Goal: Task Accomplishment & Management: Manage account settings

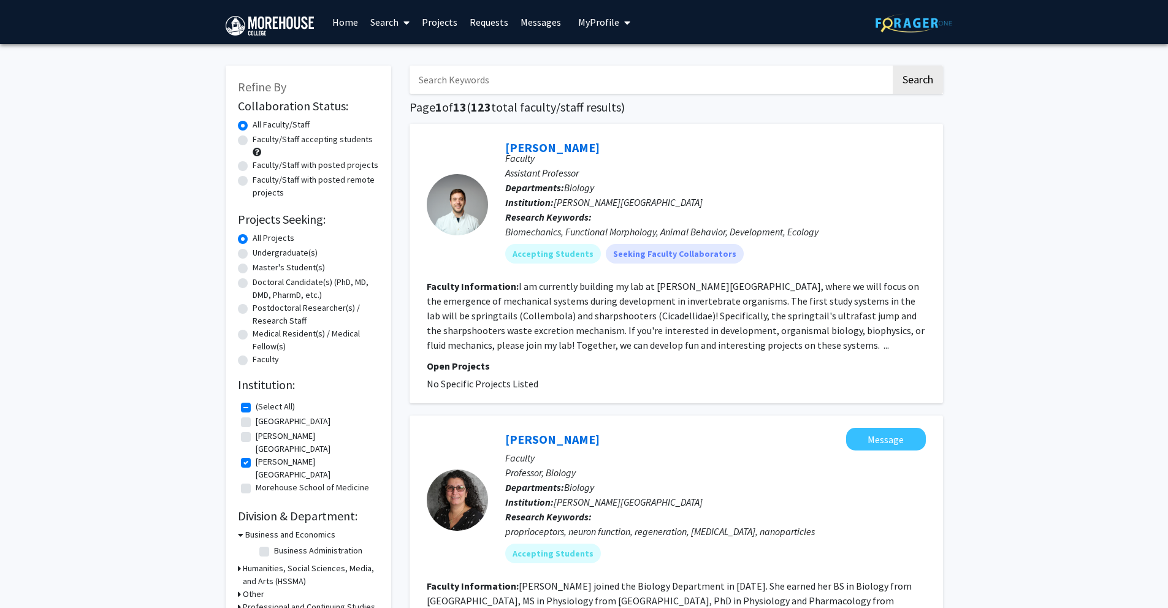
click at [600, 14] on button "My Profile" at bounding box center [604, 22] width 59 height 44
click at [622, 89] on link "Account Settings" at bounding box center [642, 95] width 110 height 15
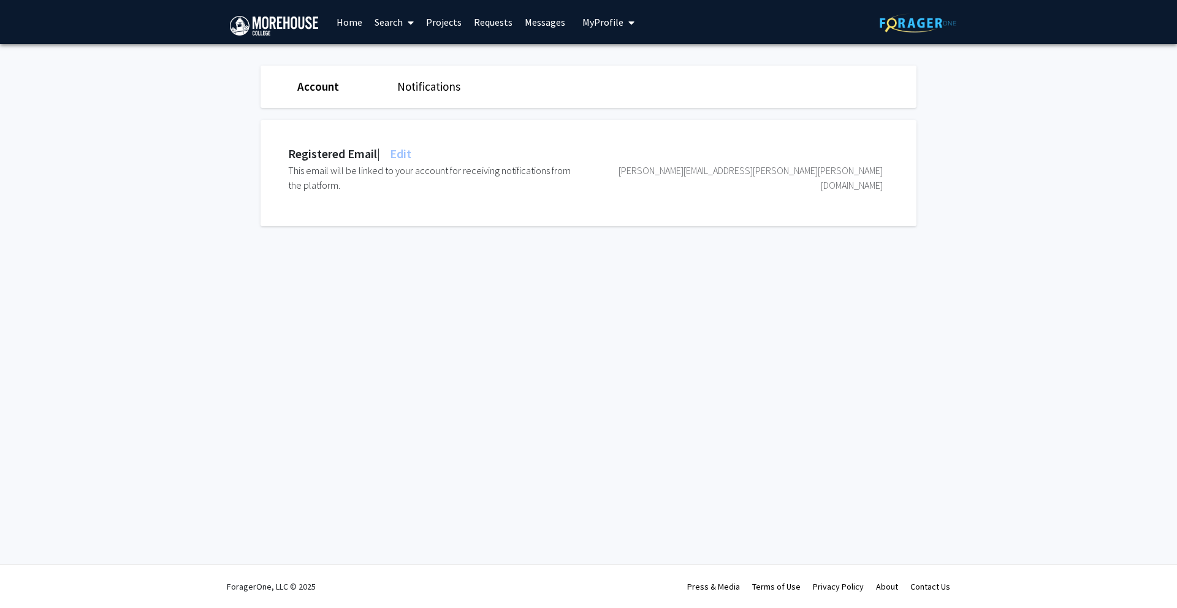
click at [429, 88] on link "Notifications" at bounding box center [428, 86] width 63 height 15
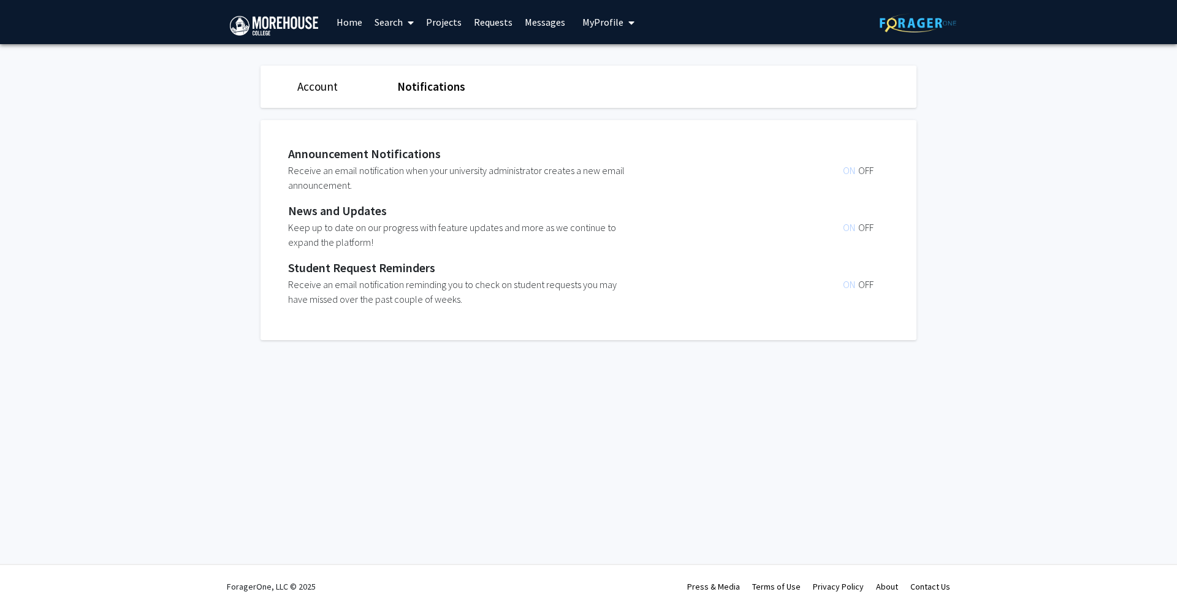
click at [848, 171] on span "ON" at bounding box center [850, 170] width 15 height 12
drag, startPoint x: 841, startPoint y: 287, endPoint x: 854, endPoint y: 287, distance: 12.3
click at [854, 287] on div "ON OFF" at bounding box center [759, 291] width 248 height 29
click at [592, 22] on span "My Profile" at bounding box center [603, 22] width 41 height 12
click at [637, 48] on div "[PERSON_NAME] View Profile Account Settings Log Out" at bounding box center [646, 85] width 135 height 82
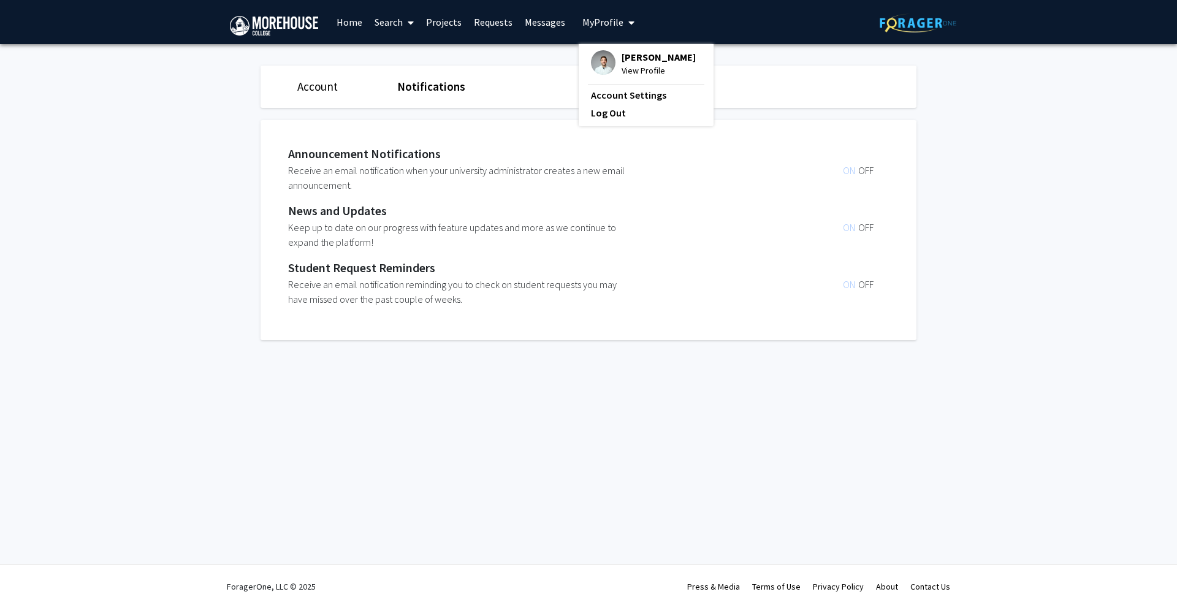
click at [634, 84] on hr at bounding box center [646, 84] width 117 height 1
click at [635, 73] on span "View Profile" at bounding box center [659, 70] width 74 height 13
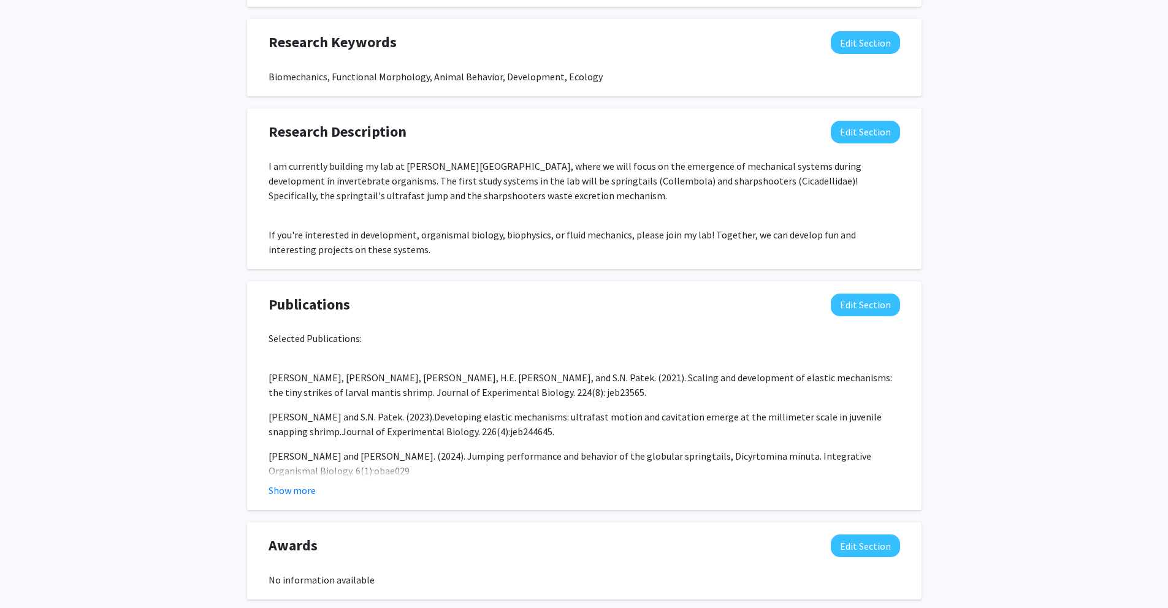
scroll to position [559, 0]
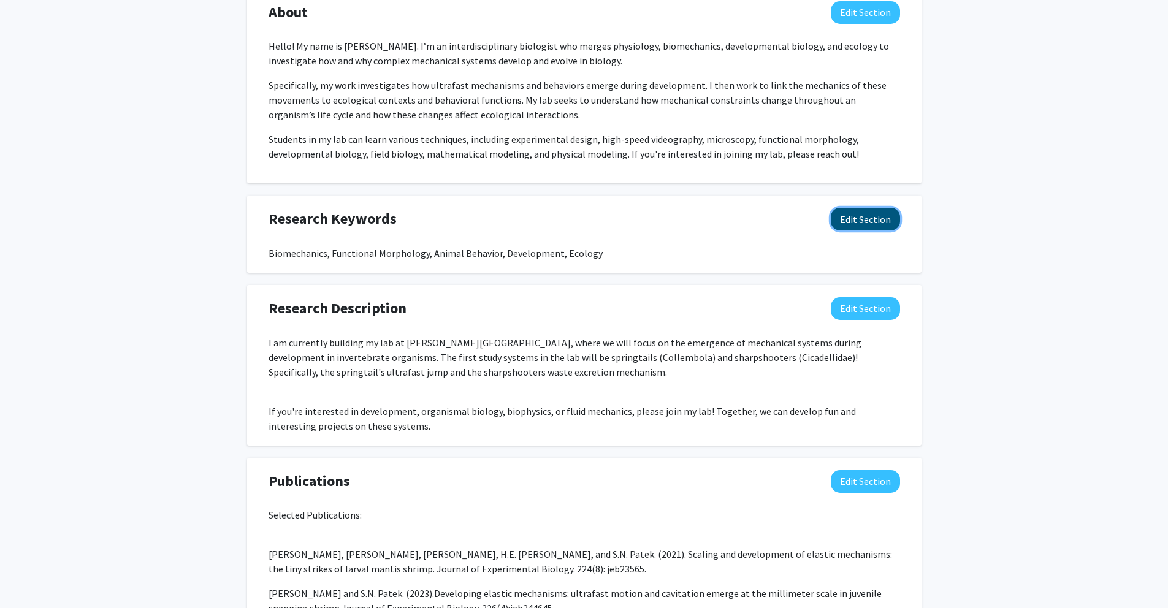
click at [854, 221] on button "Edit Section" at bounding box center [865, 219] width 69 height 23
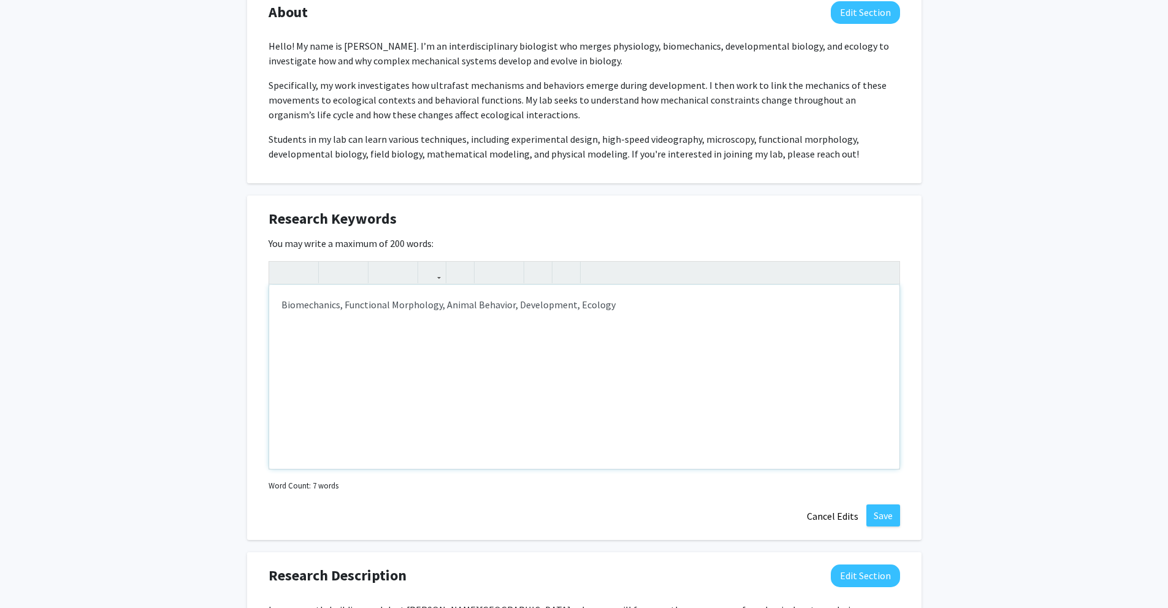
click at [353, 301] on div "Biomechanics, Functional Morphology, Animal Behavior, Development, Ecology" at bounding box center [584, 377] width 630 height 184
click at [343, 304] on div "Biomechanics, Functional Morphology, Animal Behavior, Development, Ecology" at bounding box center [584, 377] width 630 height 184
drag, startPoint x: 391, startPoint y: 303, endPoint x: 475, endPoint y: 305, distance: 84.7
click at [475, 305] on div "Biomechanics, Physiology, Invertebrate Biology, Functional Morphology, Animal B…" at bounding box center [584, 377] width 630 height 184
type textarea "Biomechanics, Physiology, Invertebrate Biology, Functional Morphology, Animal B…"
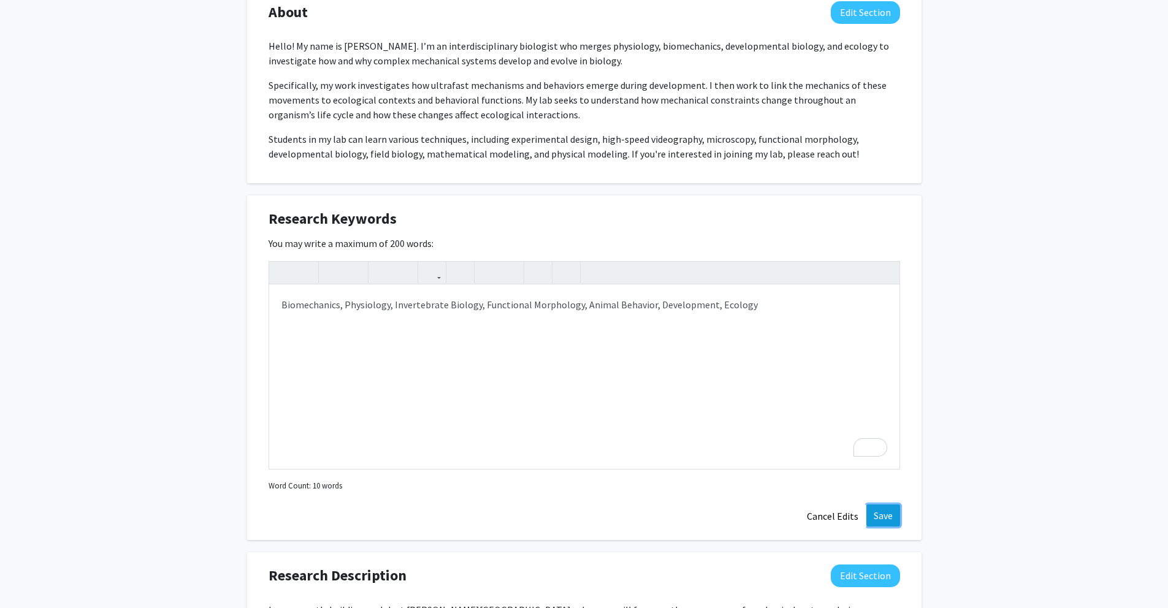
click at [876, 509] on button "Save" at bounding box center [883, 516] width 34 height 22
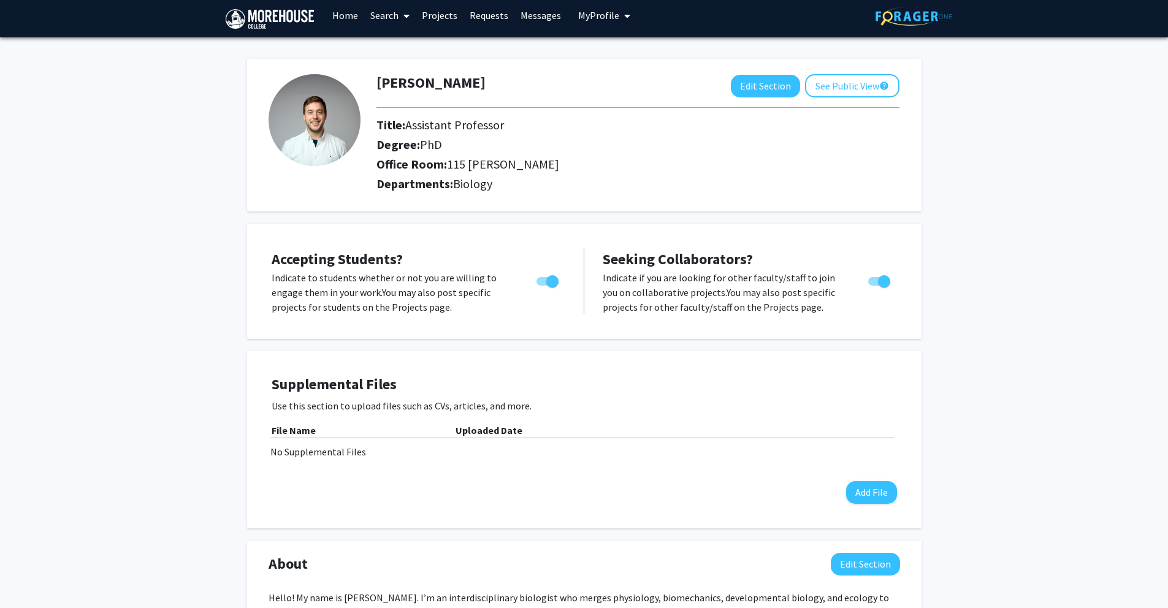
scroll to position [0, 0]
